Goal: Transaction & Acquisition: Purchase product/service

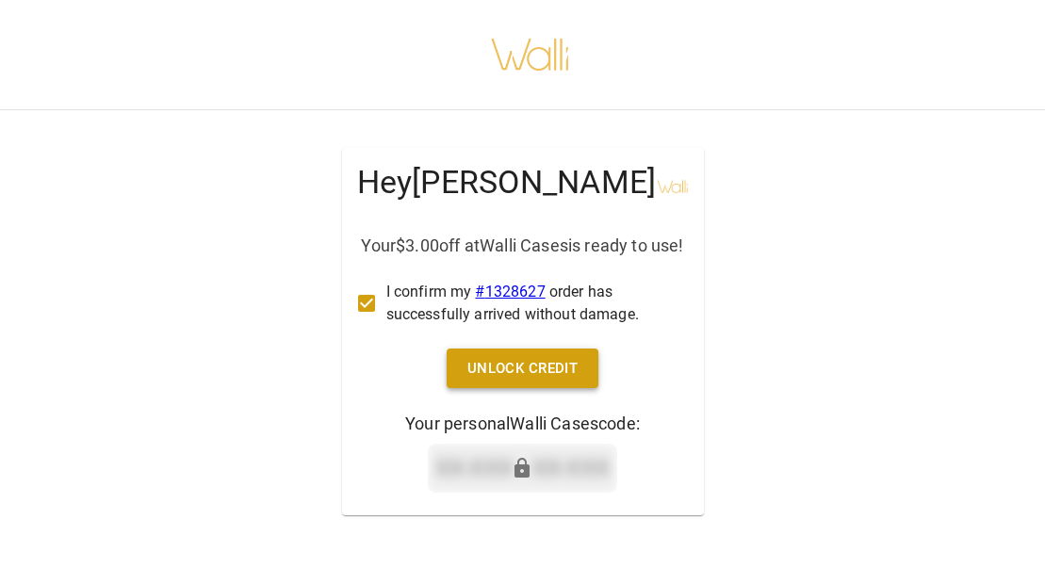
click at [549, 388] on button "Unlock Credit" at bounding box center [523, 369] width 153 height 40
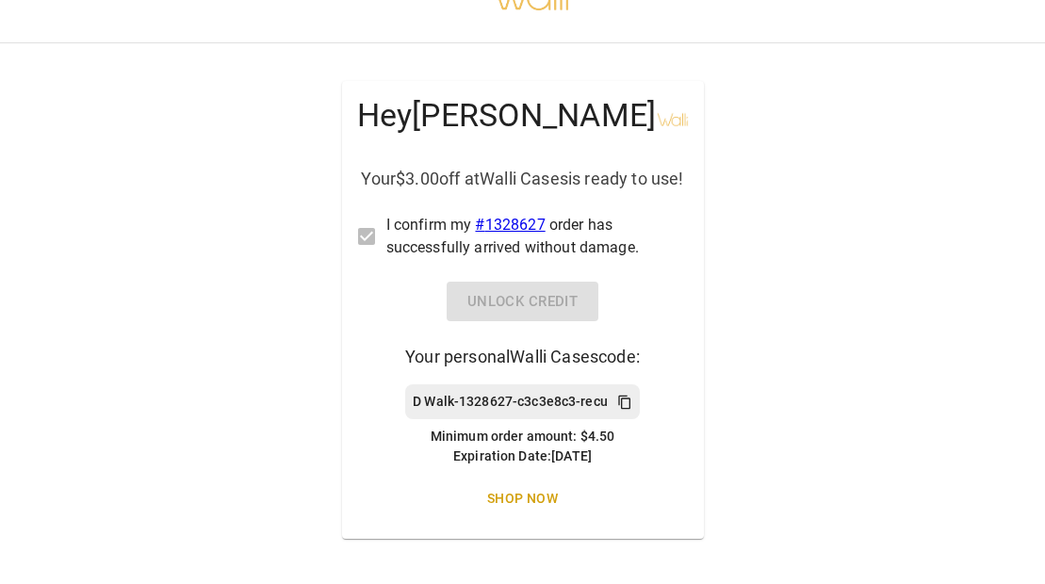
scroll to position [79, 0]
click at [502, 486] on link "Shop Now" at bounding box center [523, 499] width 290 height 35
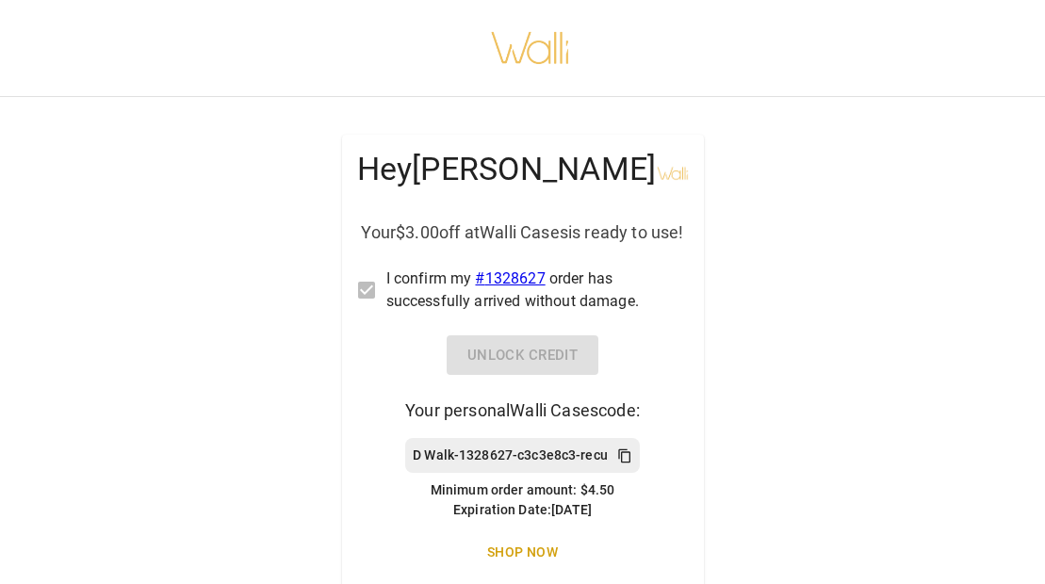
click at [526, 367] on div "Hey [PERSON_NAME] Your $3.00 off at Walli Cases is ready to use! I confirm my #…" at bounding box center [523, 364] width 362 height 458
drag, startPoint x: 412, startPoint y: 480, endPoint x: 668, endPoint y: 487, distance: 256.4
click at [668, 487] on div "Hey [PERSON_NAME] Your $3.00 off at Walli Cases is ready to use! I confirm my #…" at bounding box center [523, 364] width 362 height 458
copy div "D Walk-1328627-c3c3e8c3-recu"
